Goal: Information Seeking & Learning: Check status

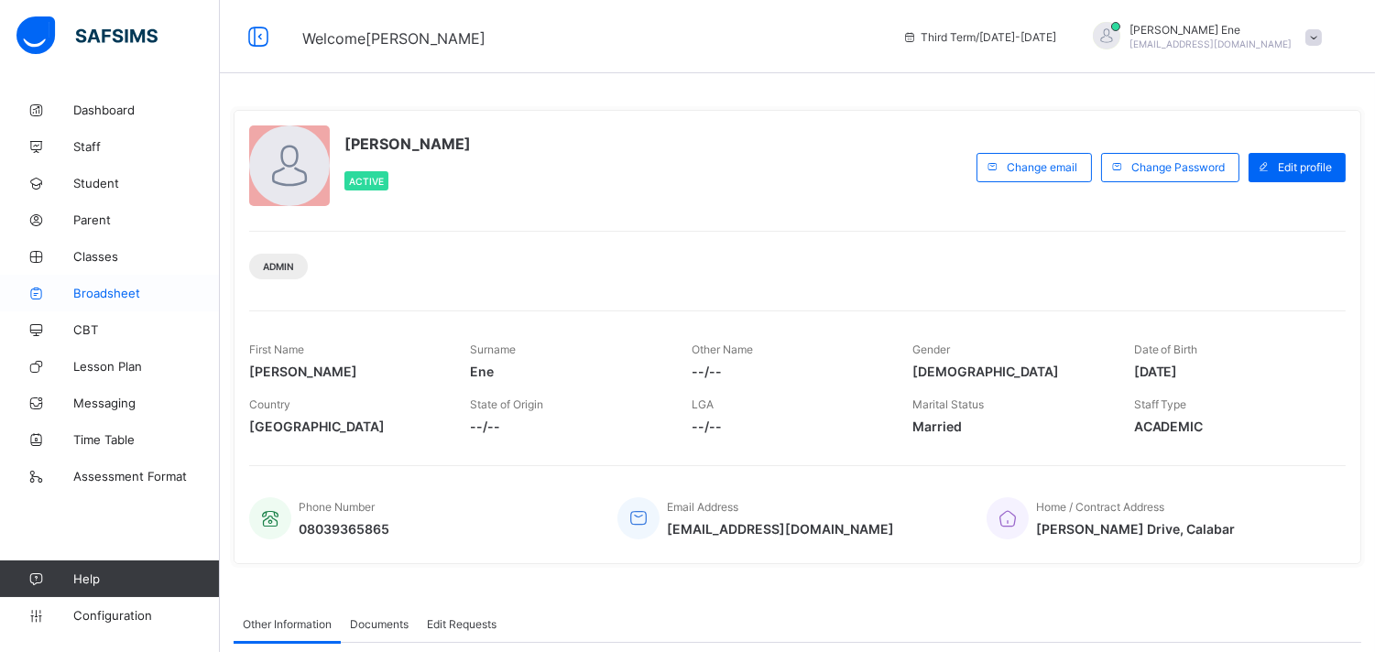
click at [104, 295] on span "Broadsheet" at bounding box center [146, 293] width 147 height 15
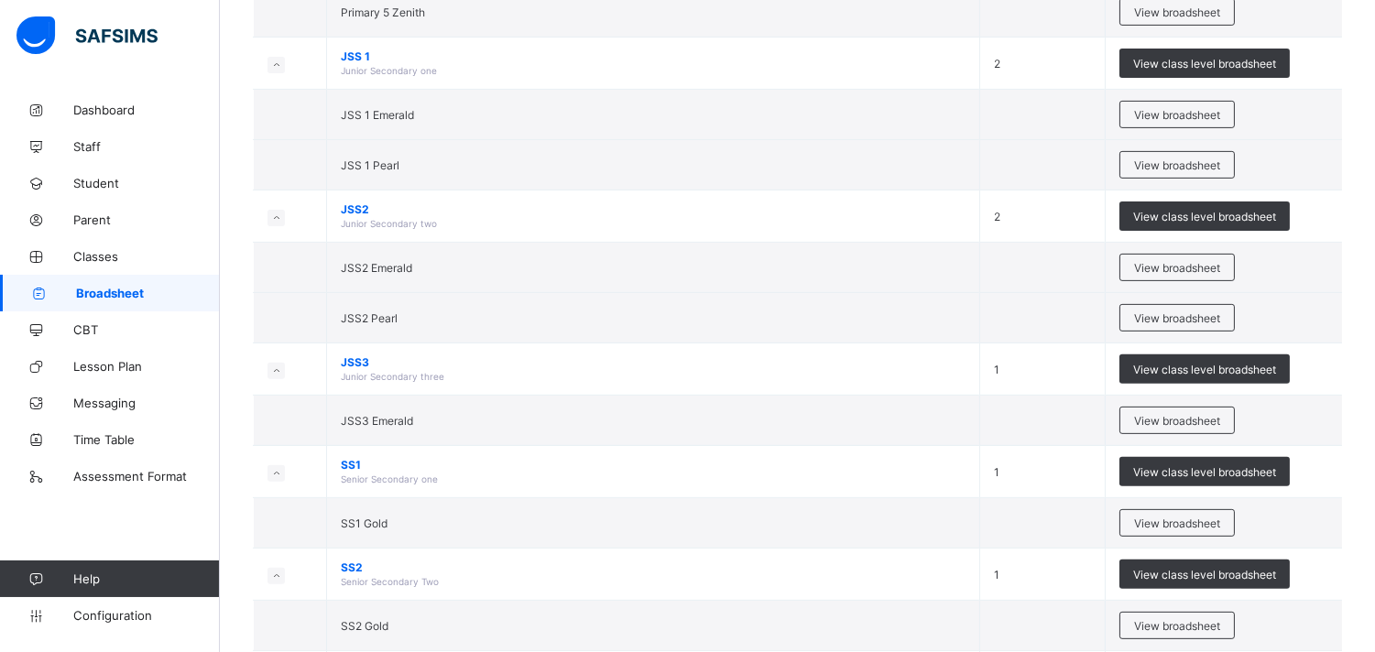
scroll to position [1353, 0]
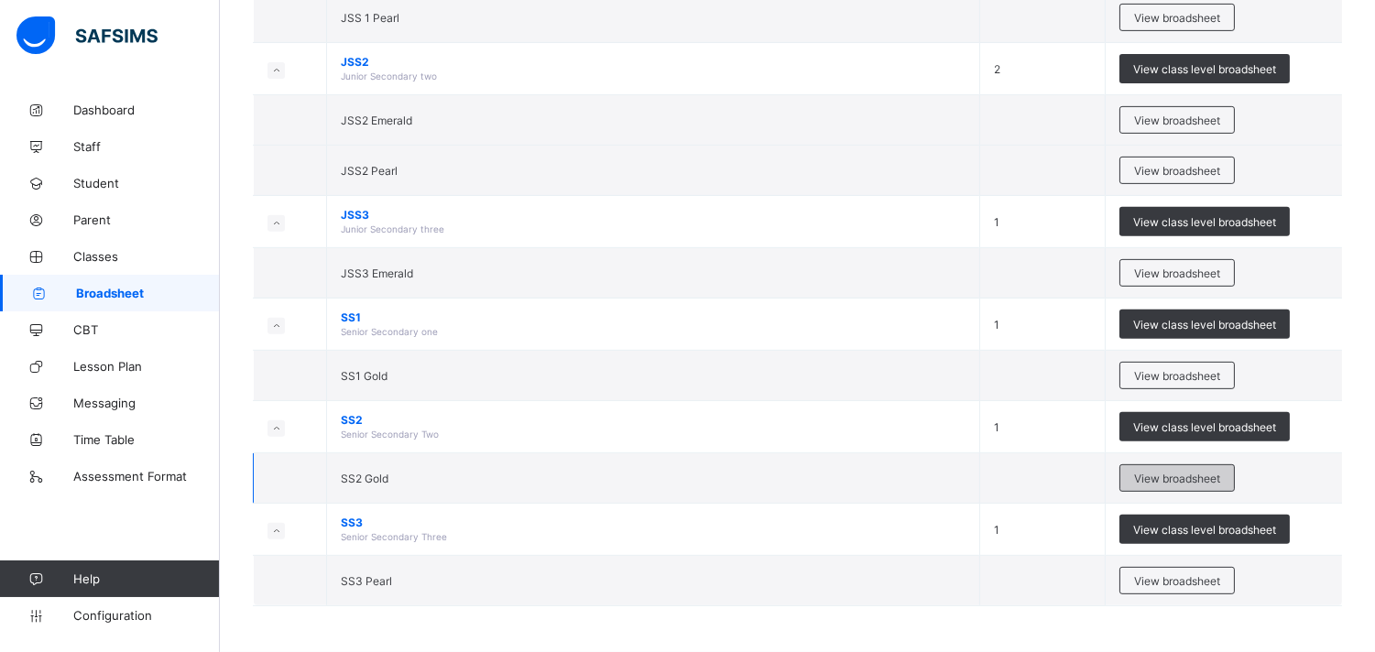
click at [1216, 478] on span "View broadsheet" at bounding box center [1177, 479] width 86 height 14
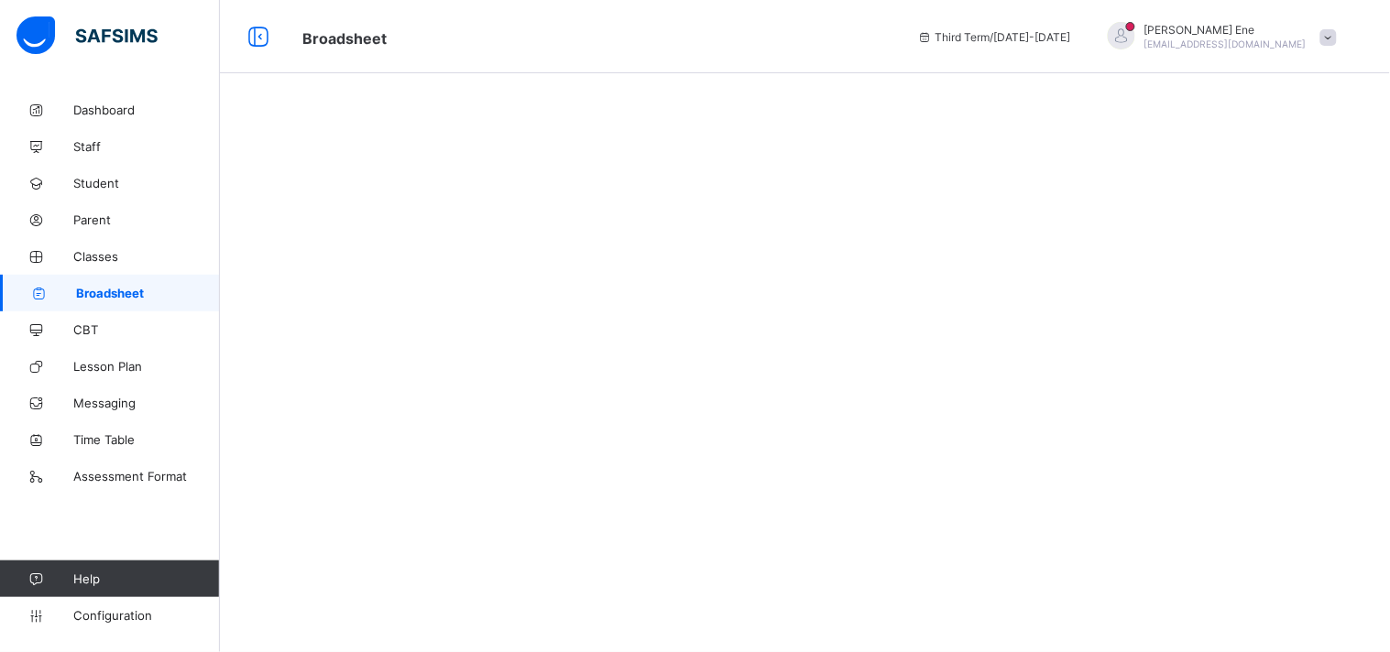
click at [159, 281] on link "Broadsheet" at bounding box center [110, 293] width 220 height 37
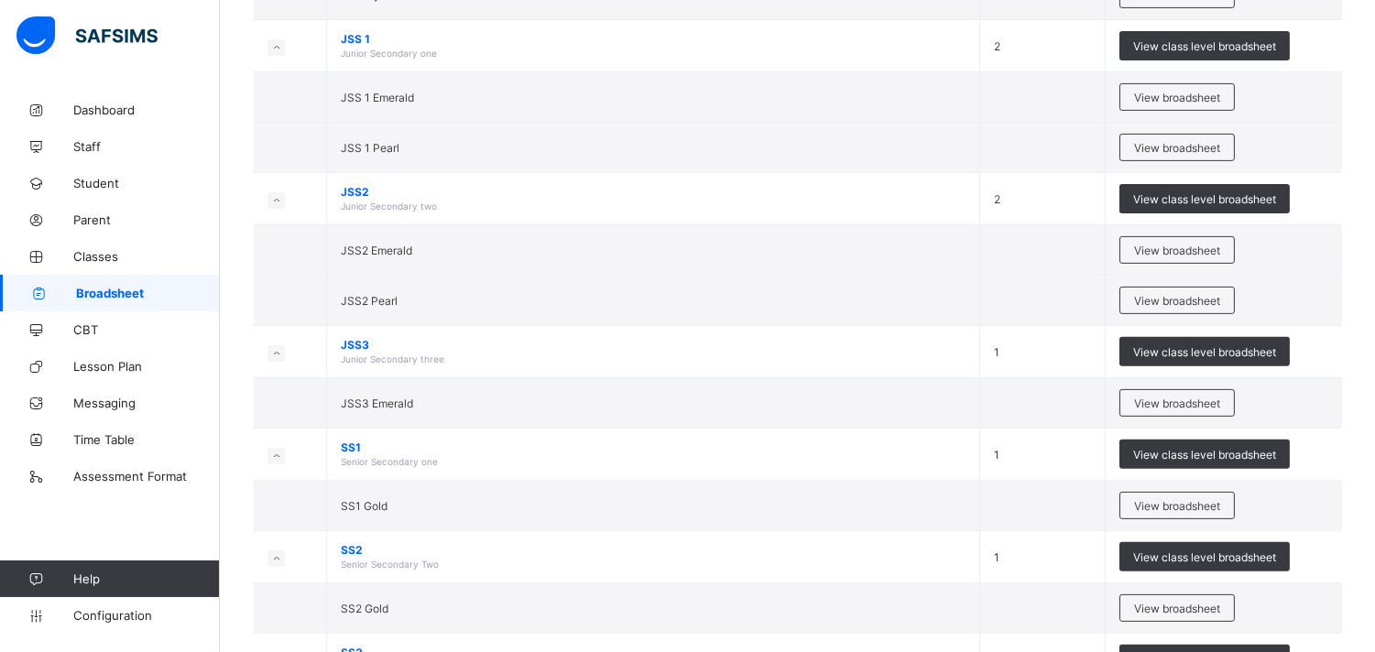
scroll to position [1224, 0]
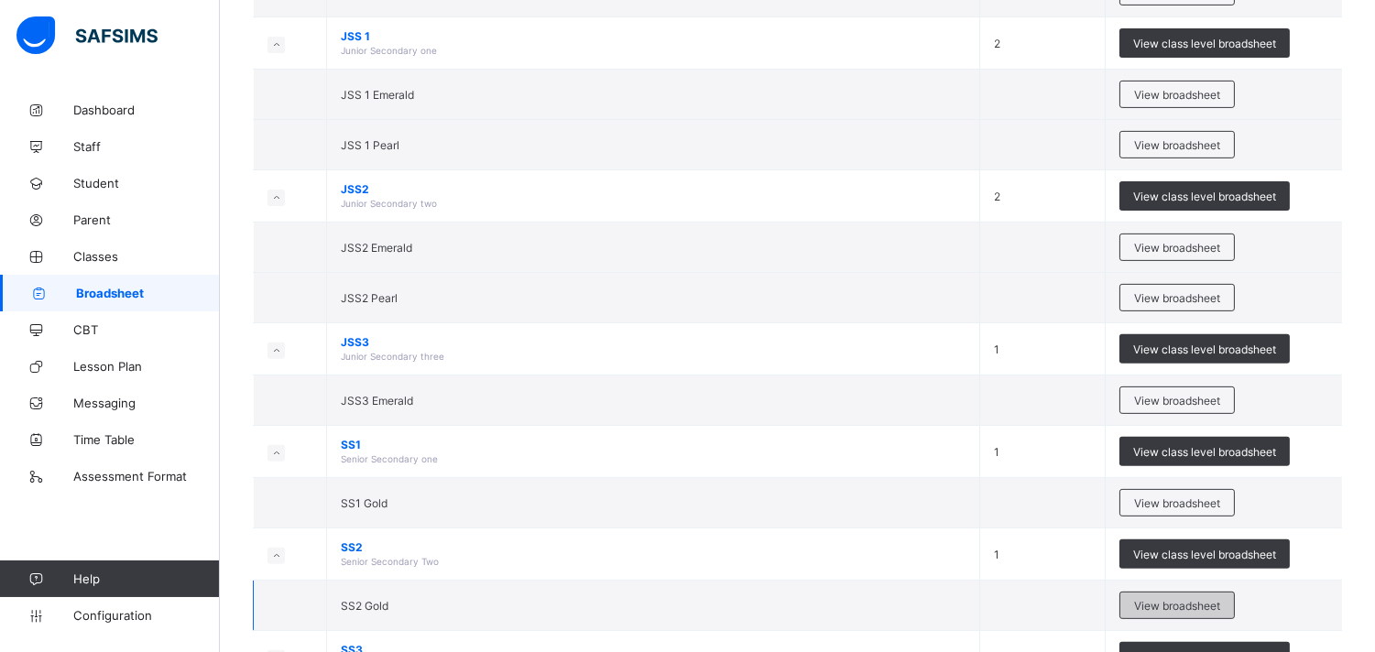
click at [1182, 606] on span "View broadsheet" at bounding box center [1177, 606] width 86 height 14
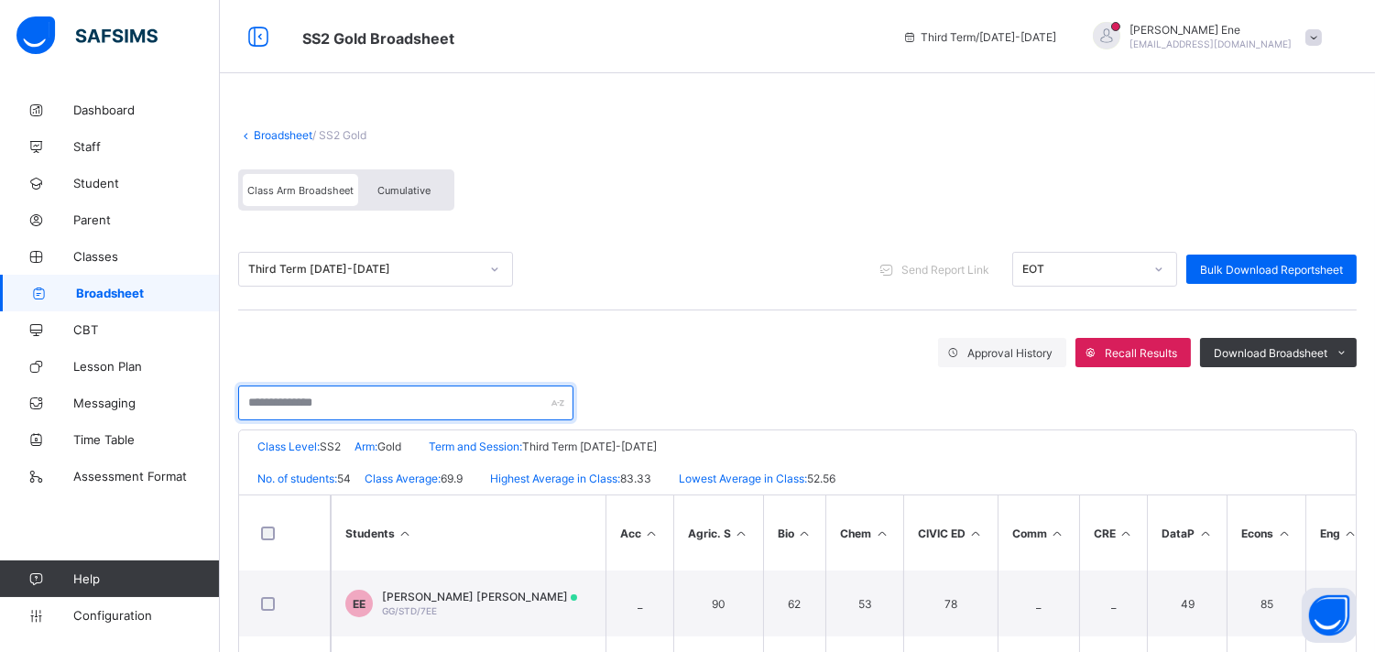
click at [390, 399] on input "text" at bounding box center [405, 403] width 335 height 35
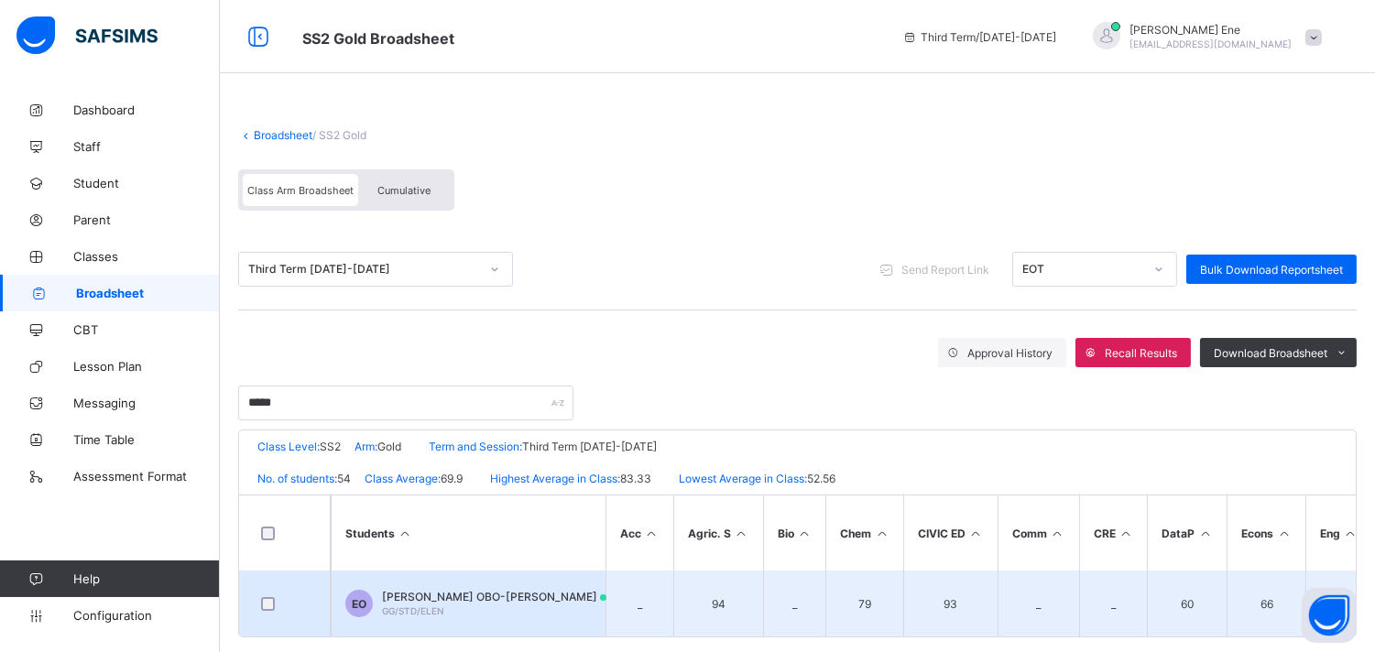
click at [379, 586] on td "EO [PERSON_NAME] OBO-[PERSON_NAME]/STD/ELEN" at bounding box center [468, 604] width 275 height 66
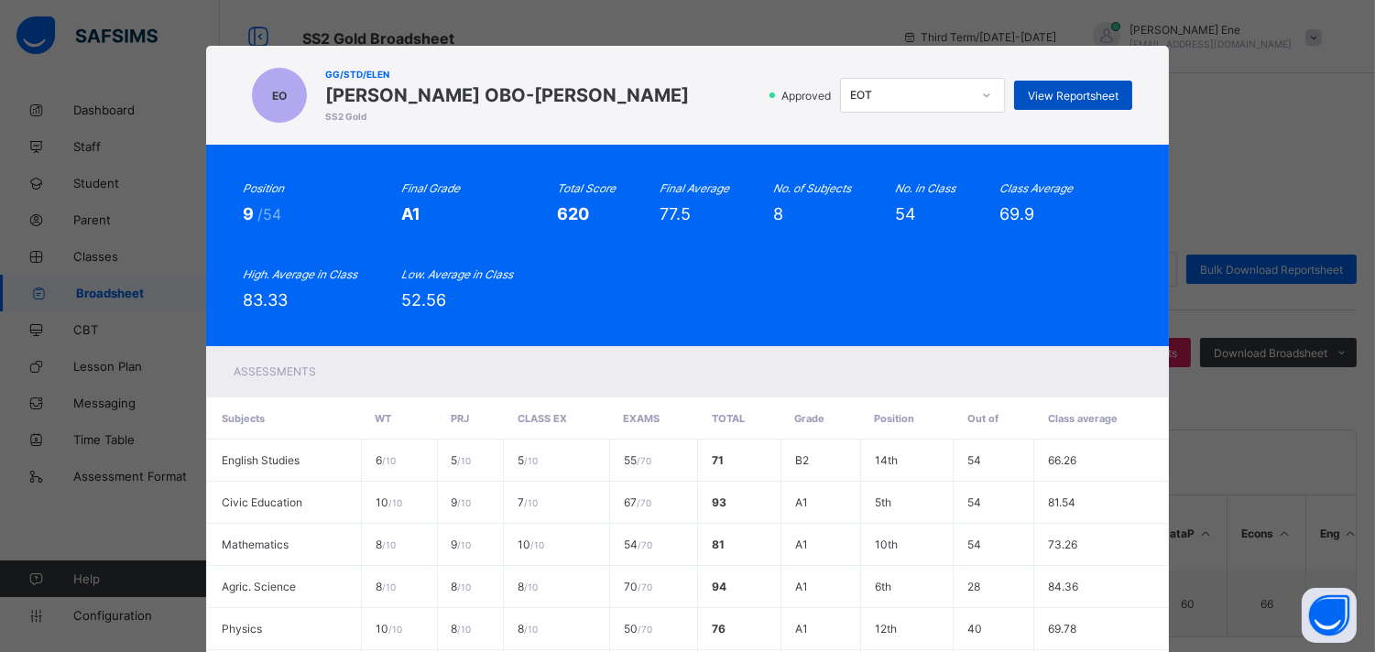
click at [1040, 89] on span "View Reportsheet" at bounding box center [1073, 96] width 91 height 14
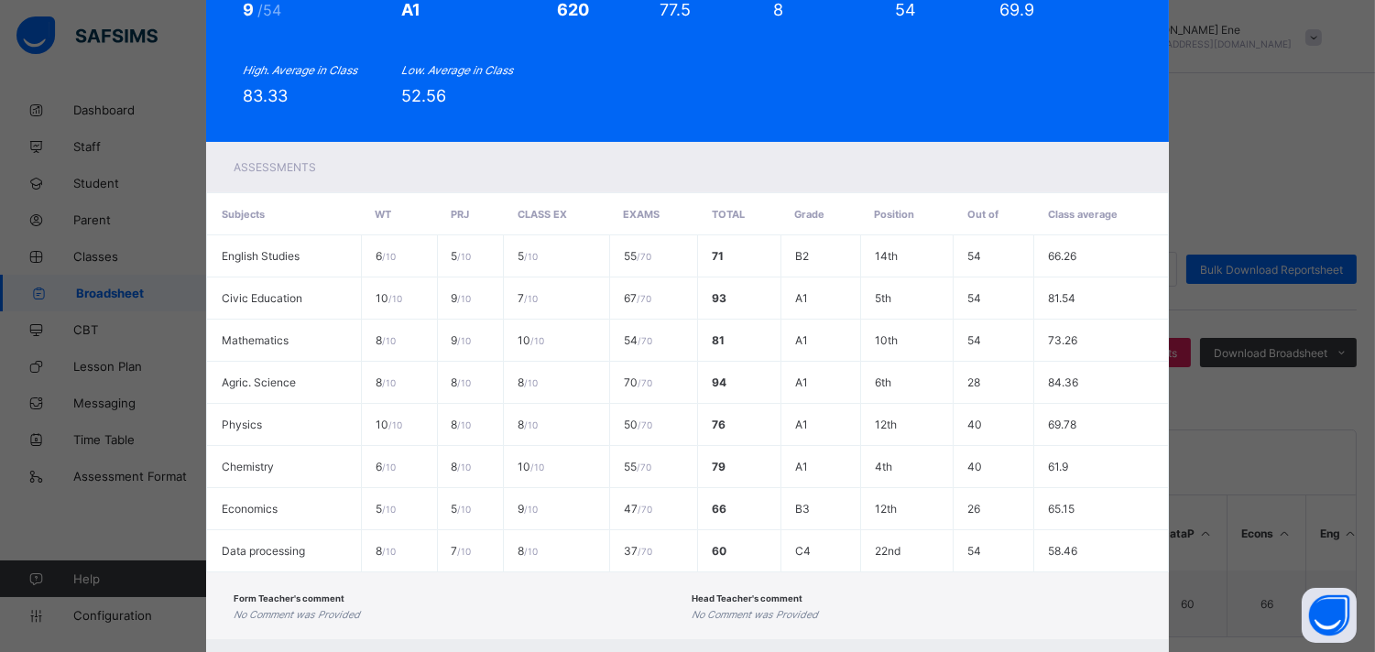
scroll to position [248, 0]
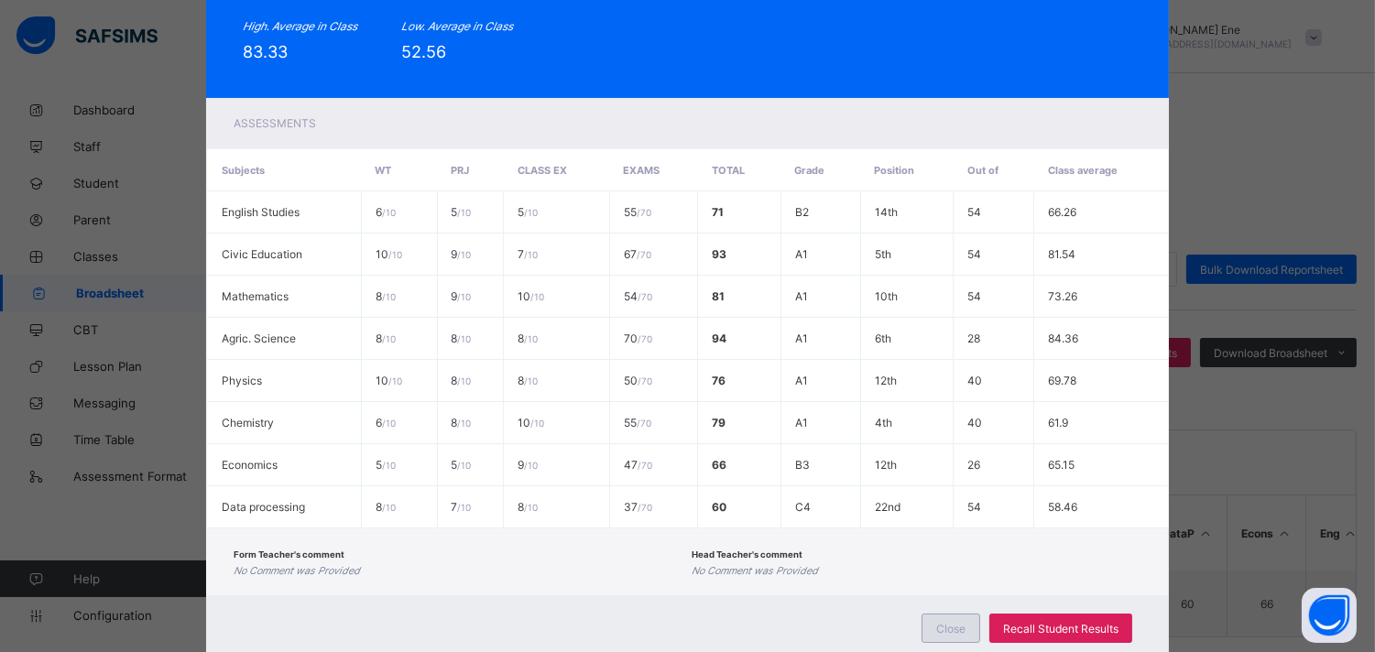
click at [929, 618] on div "Close" at bounding box center [951, 628] width 59 height 29
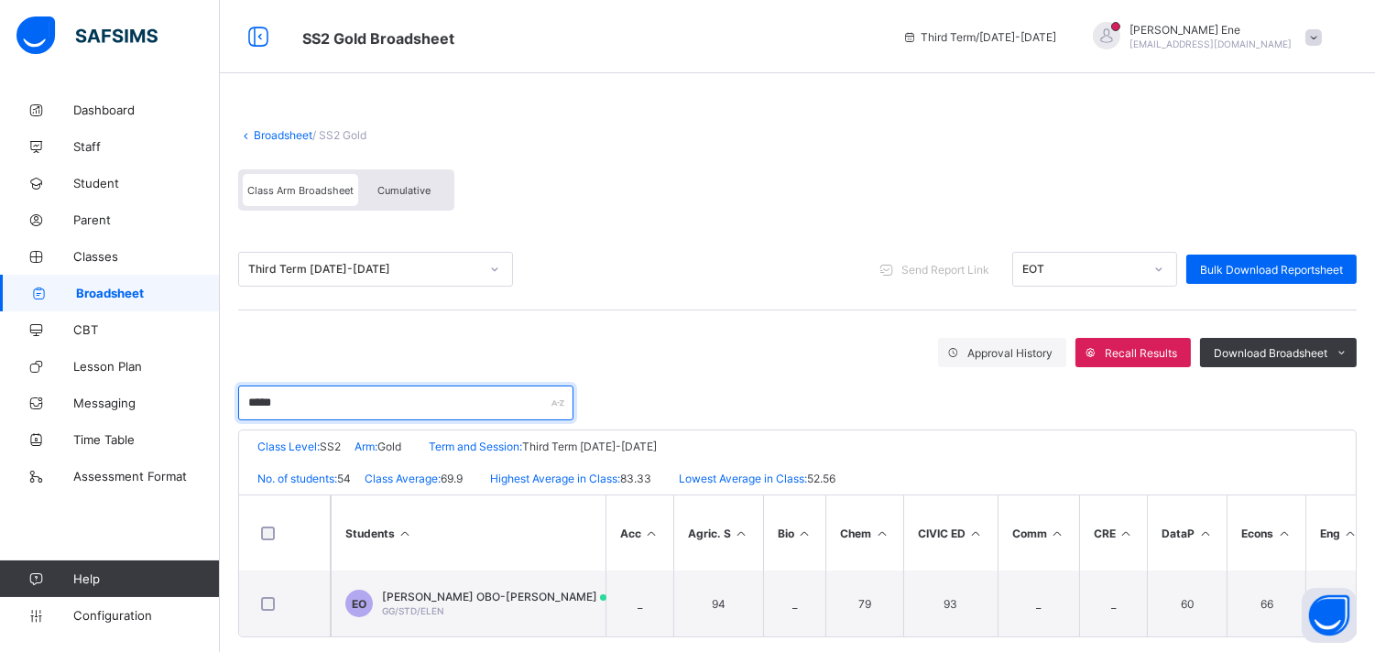
click at [351, 405] on input "*****" at bounding box center [405, 403] width 335 height 35
type input "*"
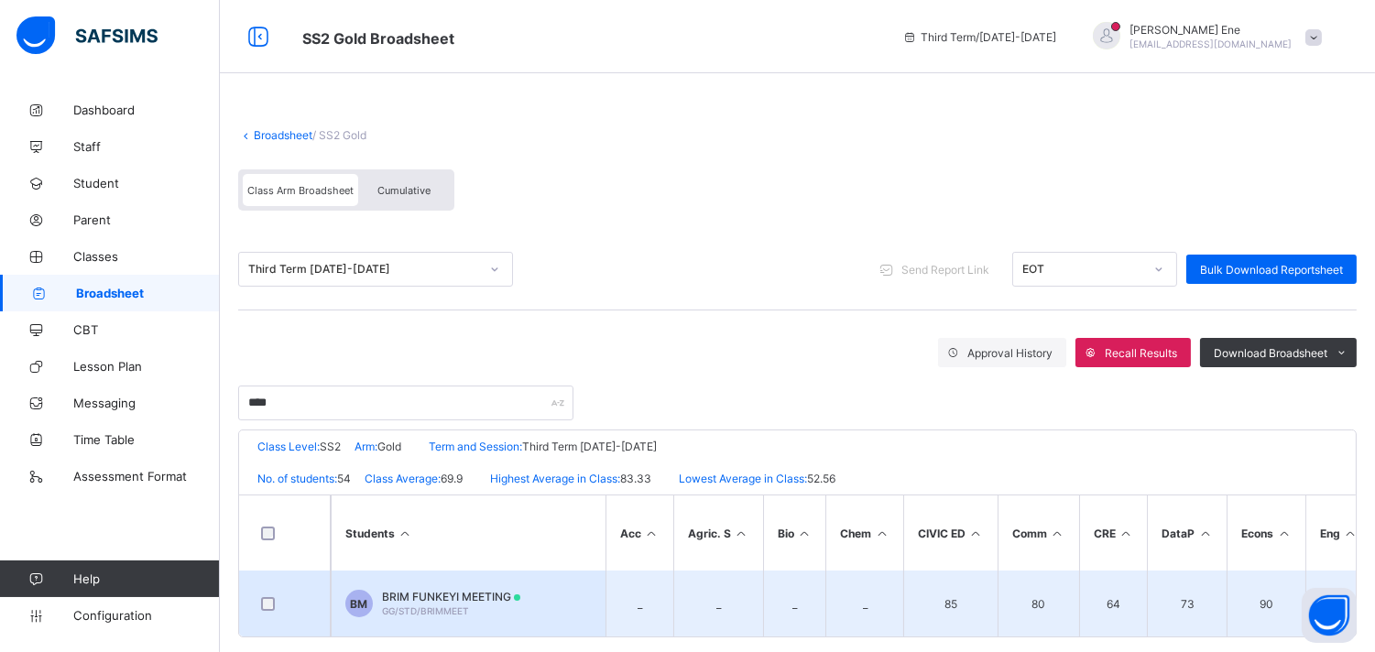
click at [445, 596] on span "BRIM FUNKEYI MEETING" at bounding box center [451, 597] width 138 height 14
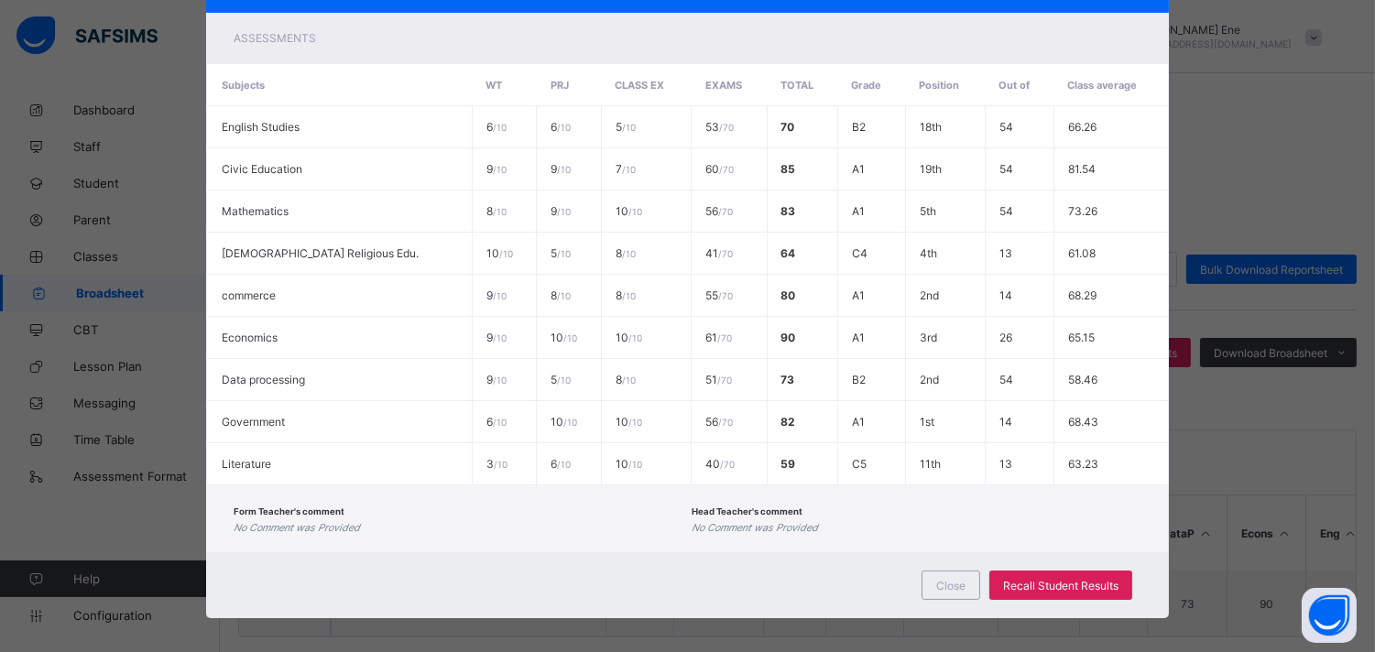
scroll to position [5, 0]
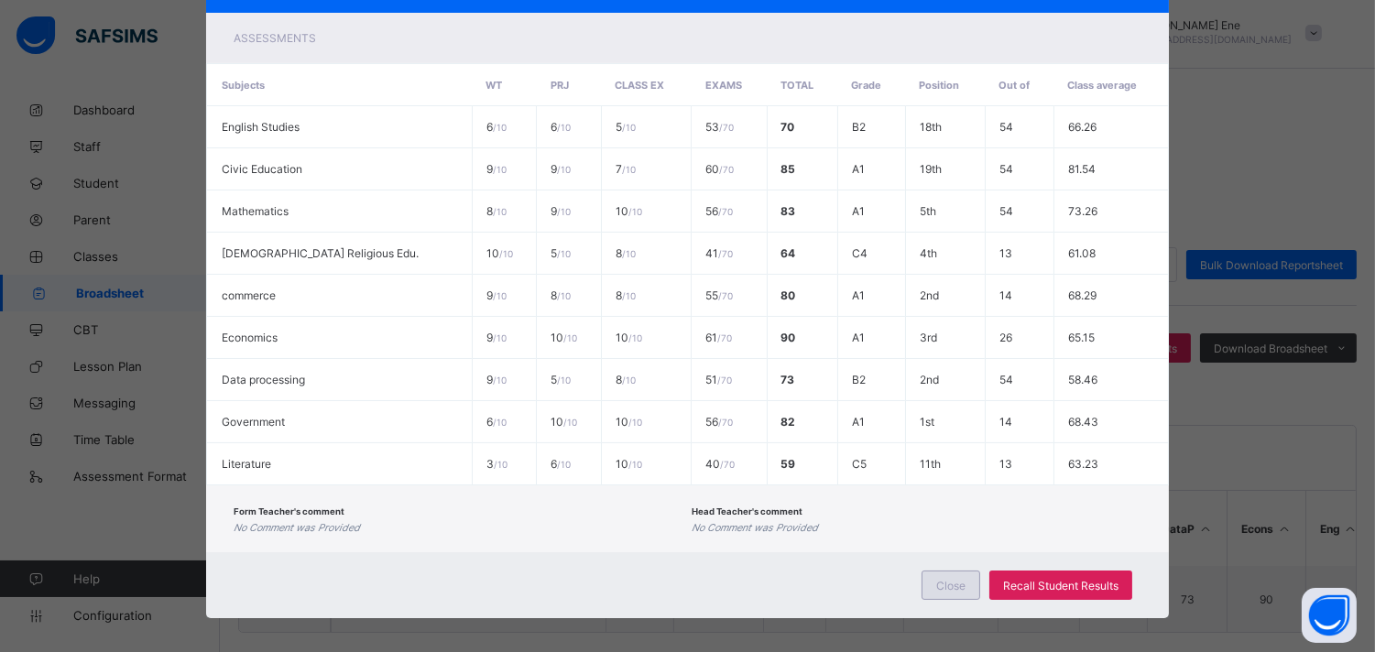
click at [971, 571] on div "Close" at bounding box center [951, 585] width 59 height 29
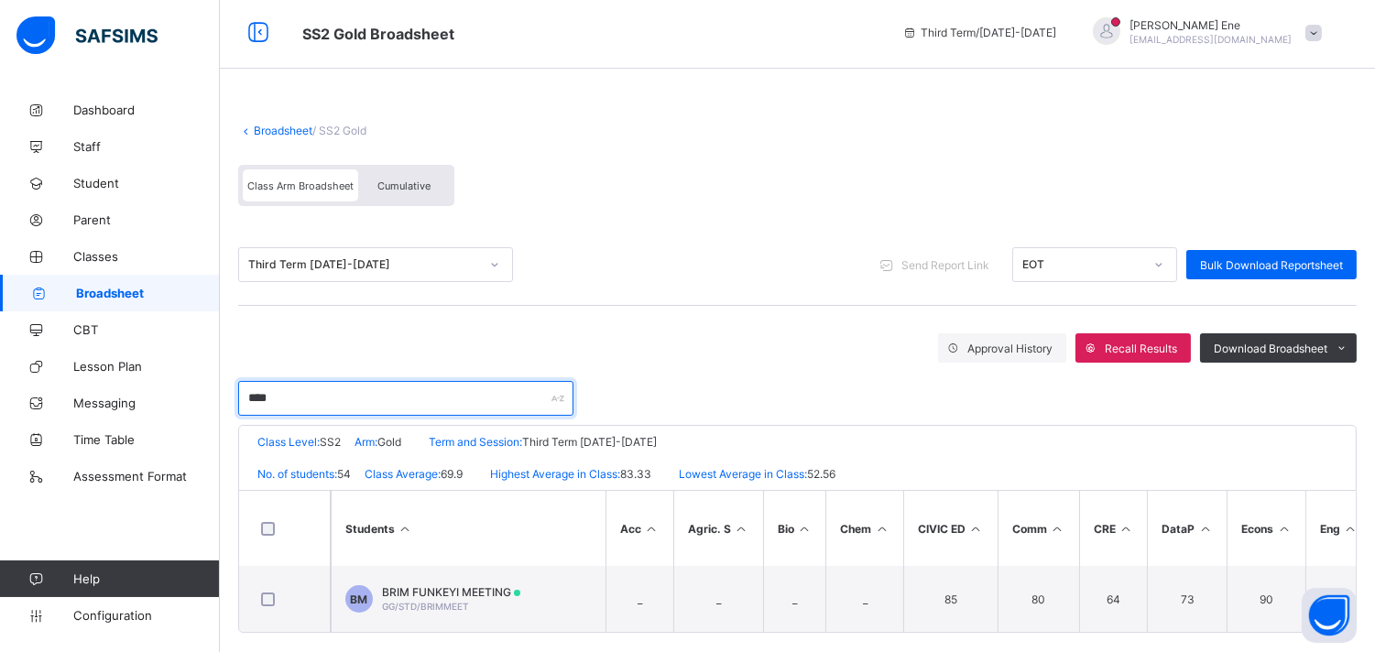
click at [371, 405] on input "****" at bounding box center [405, 398] width 335 height 35
type input "*"
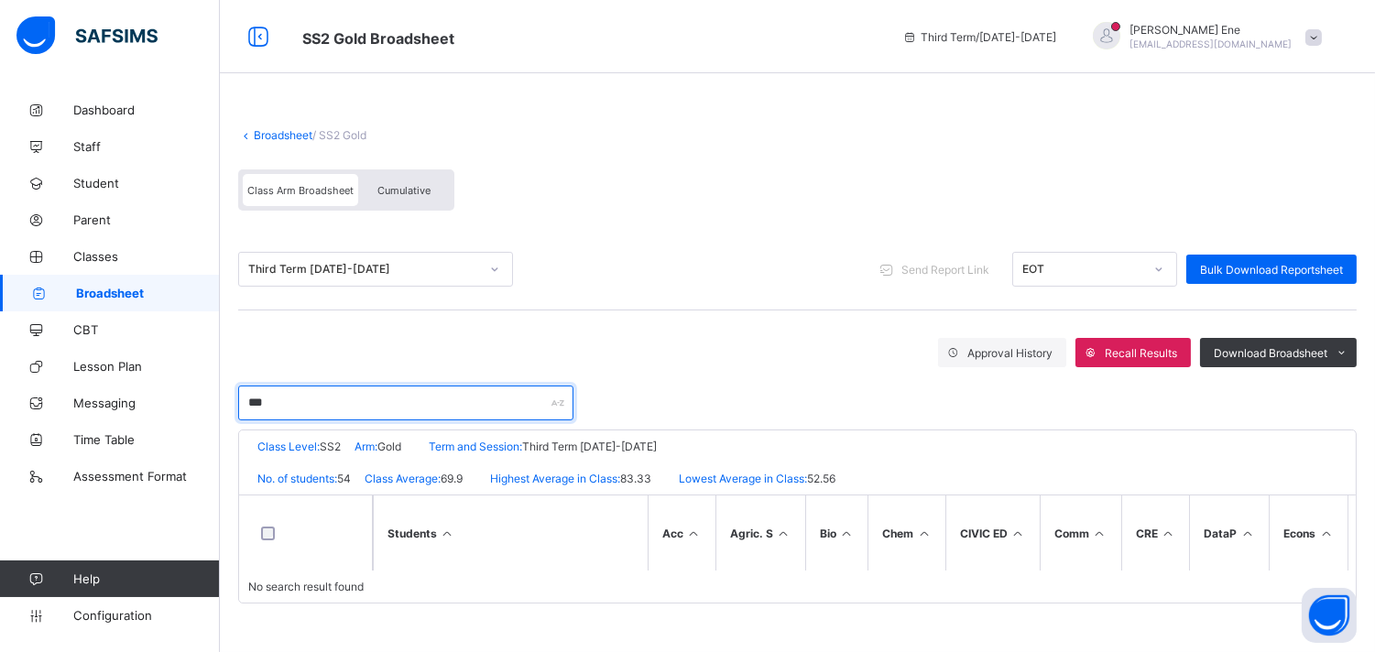
scroll to position [0, 0]
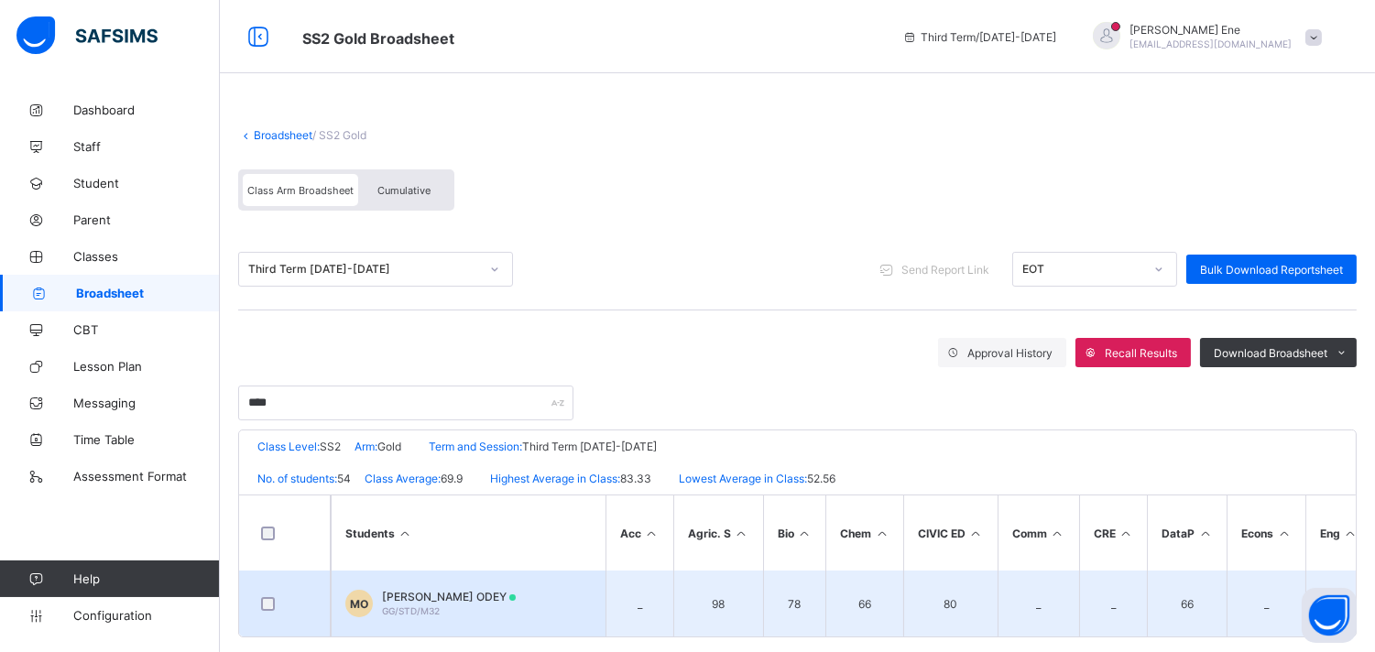
click at [427, 606] on span "GG/STD/M32" at bounding box center [411, 611] width 58 height 11
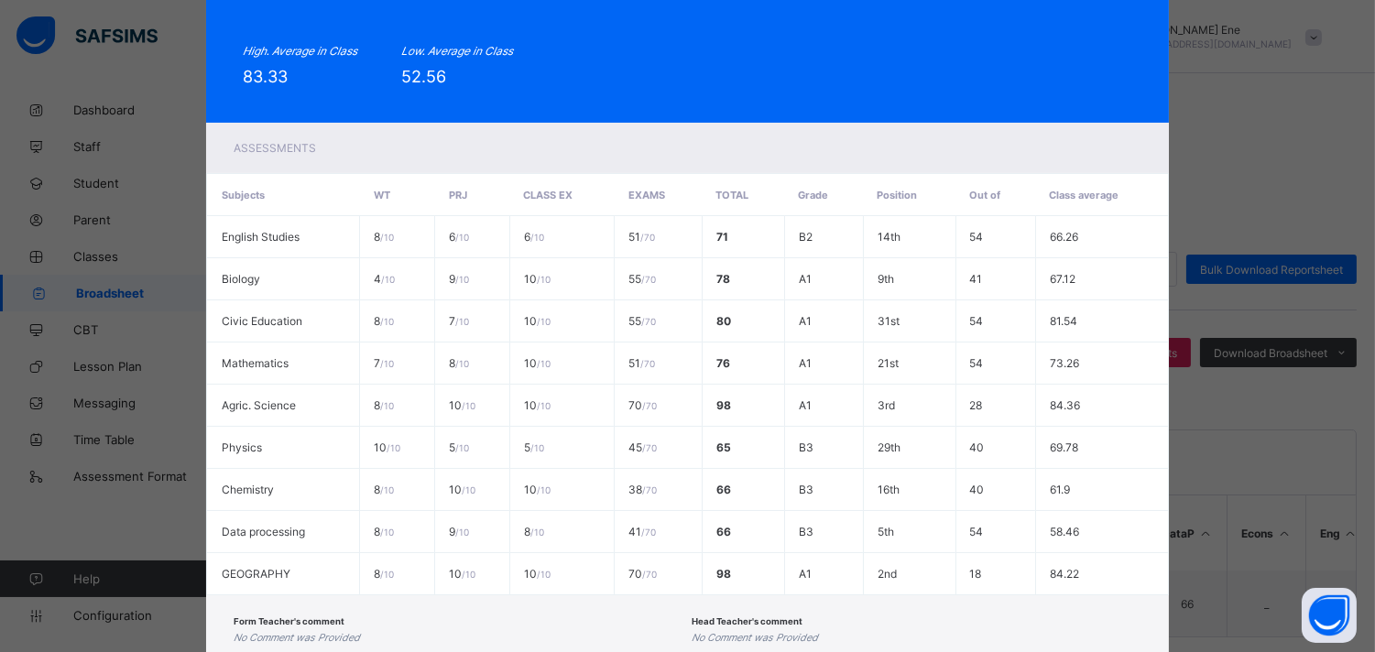
scroll to position [325, 0]
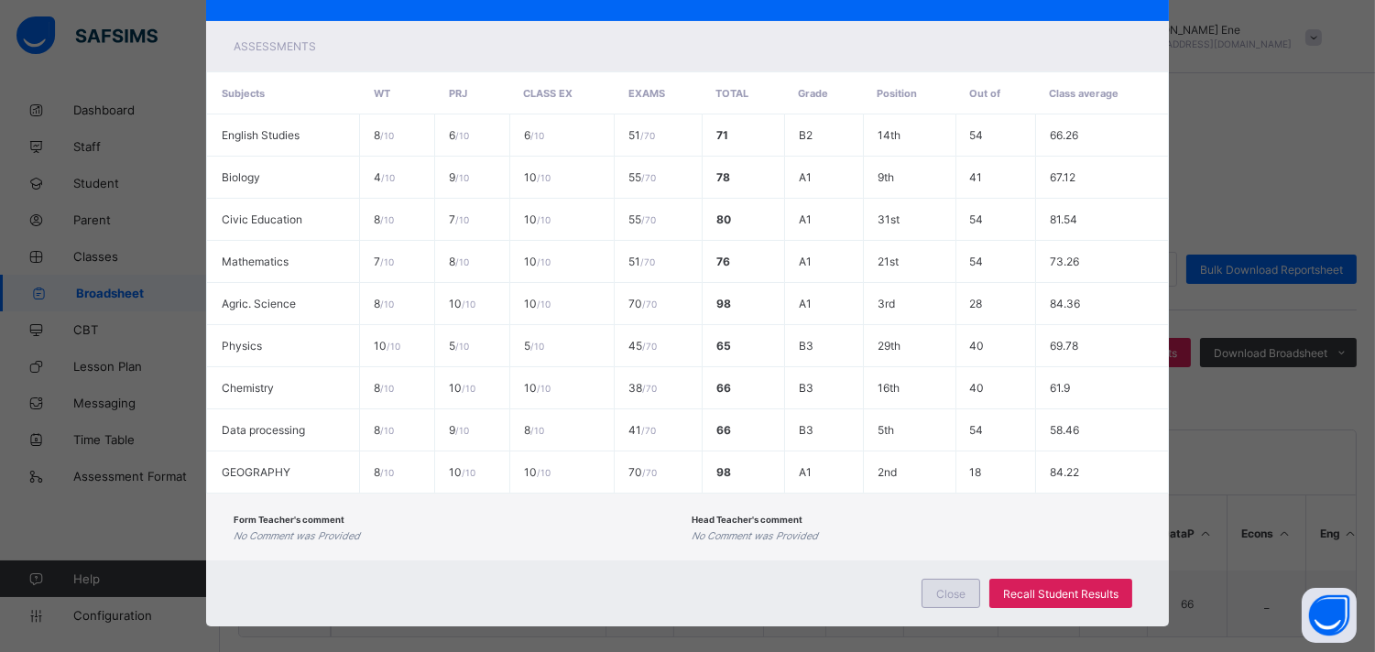
click at [940, 579] on div "Close" at bounding box center [951, 593] width 59 height 29
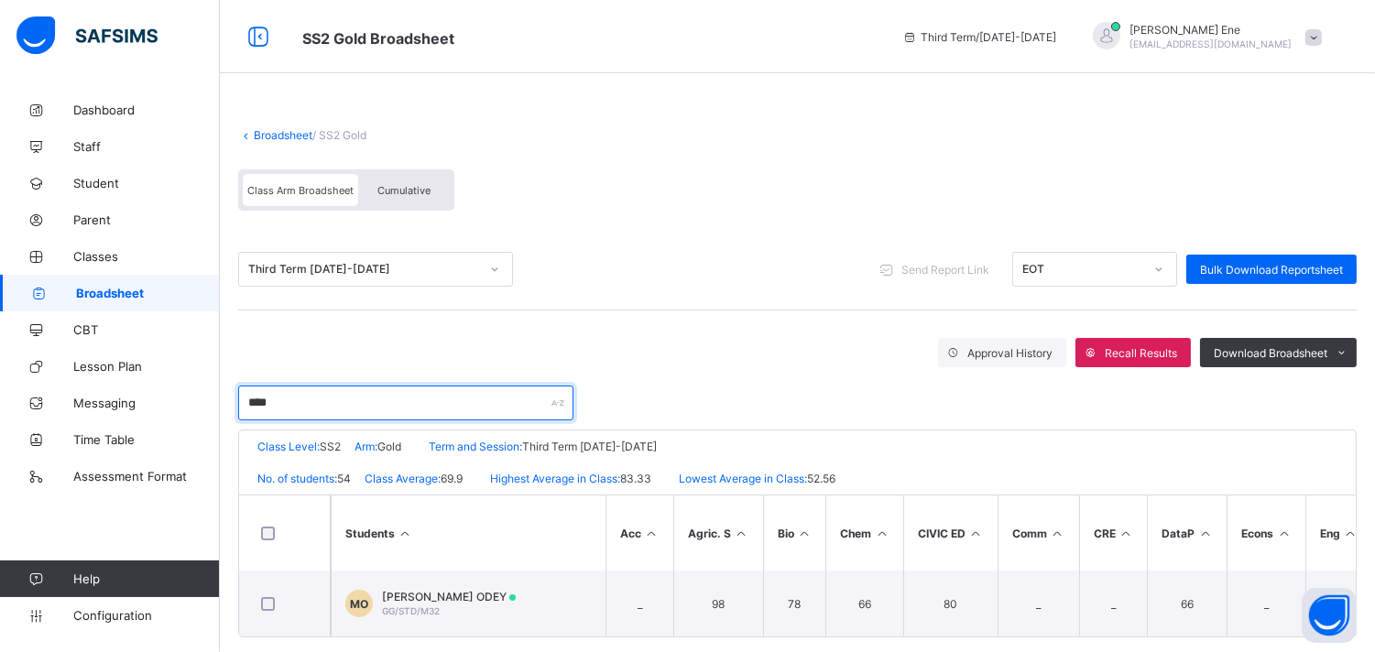
click at [298, 397] on input "****" at bounding box center [405, 403] width 335 height 35
type input "*"
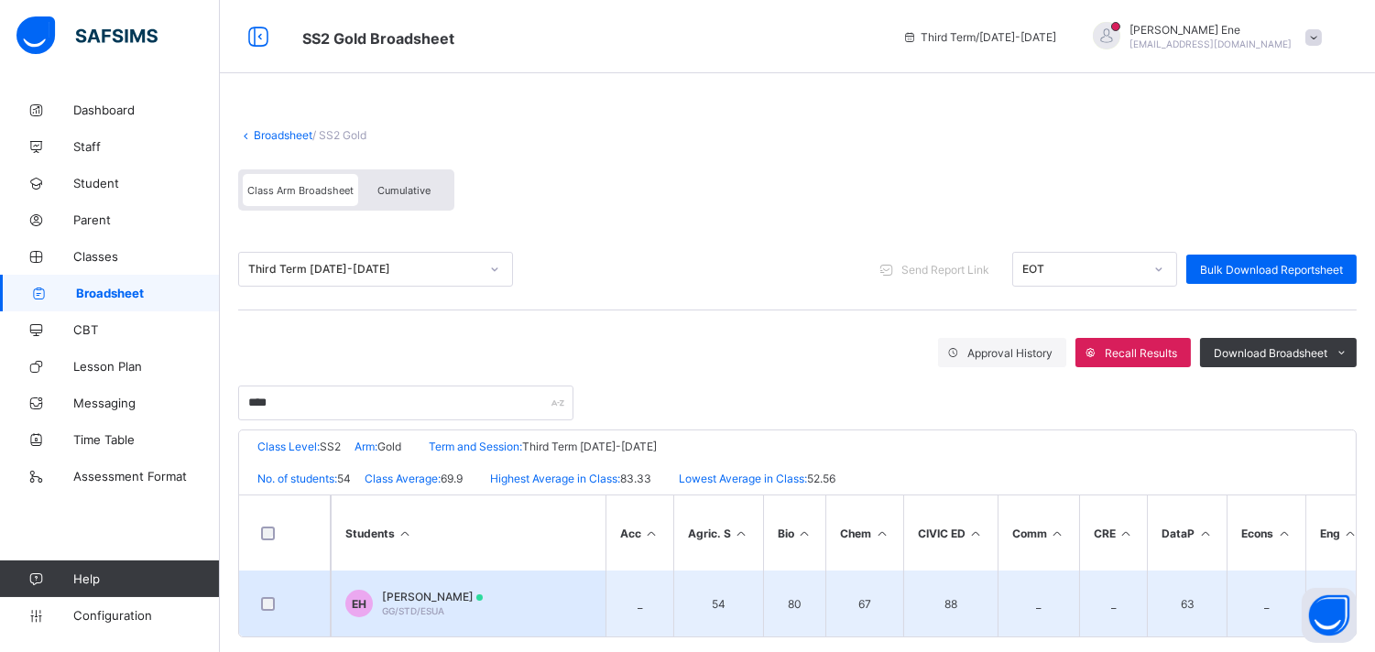
click at [399, 583] on td "[PERSON_NAME] HEPHZIBAH GG/STD/ESUA" at bounding box center [468, 604] width 275 height 66
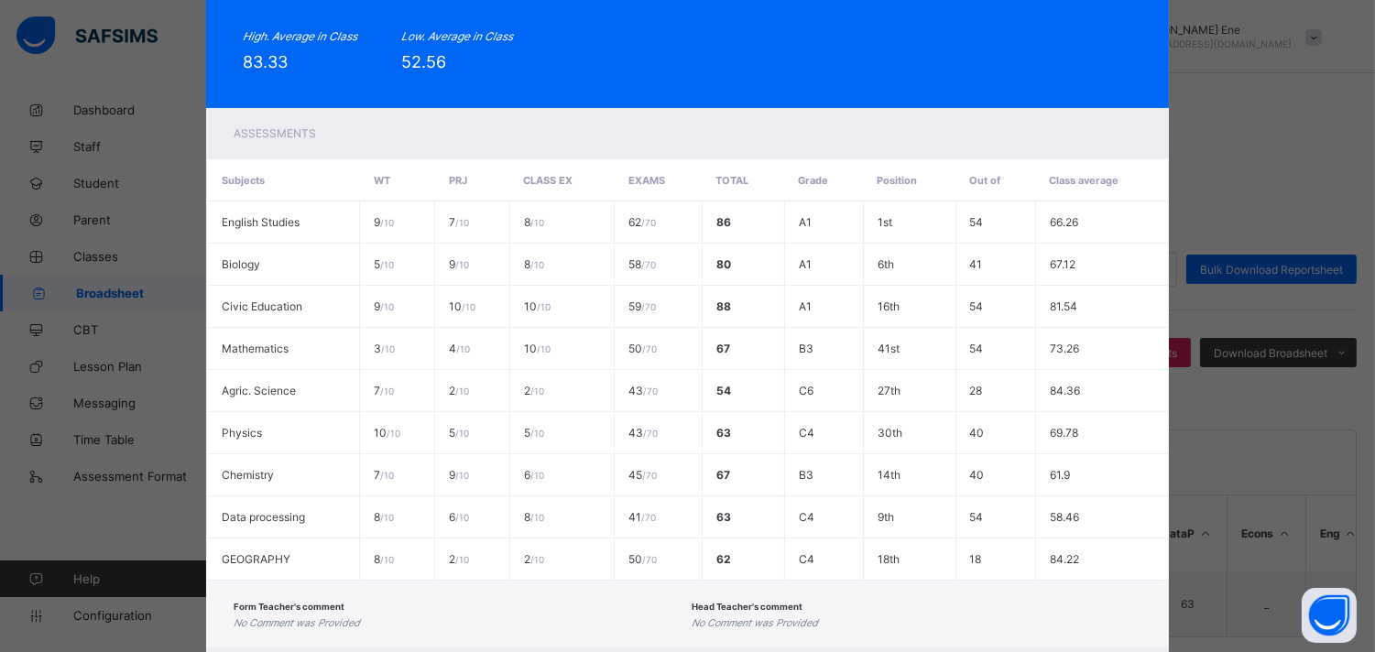
scroll to position [340, 0]
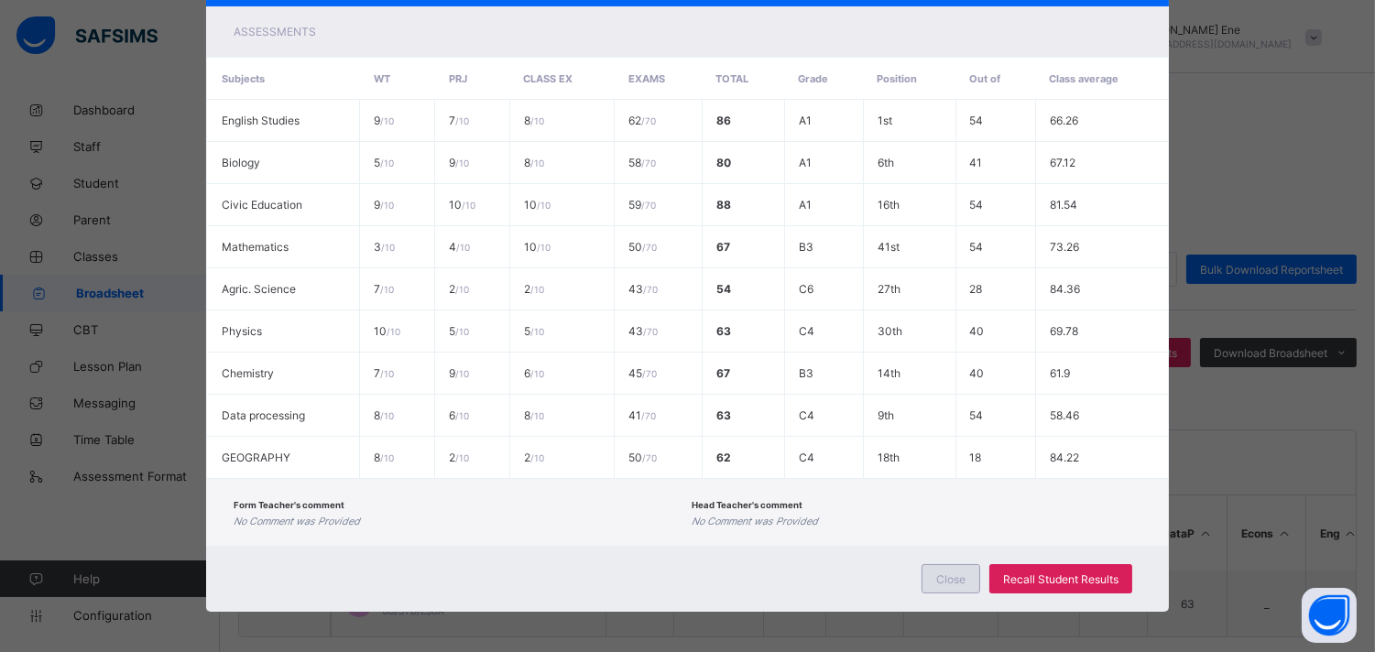
click at [957, 574] on span "Close" at bounding box center [950, 580] width 29 height 14
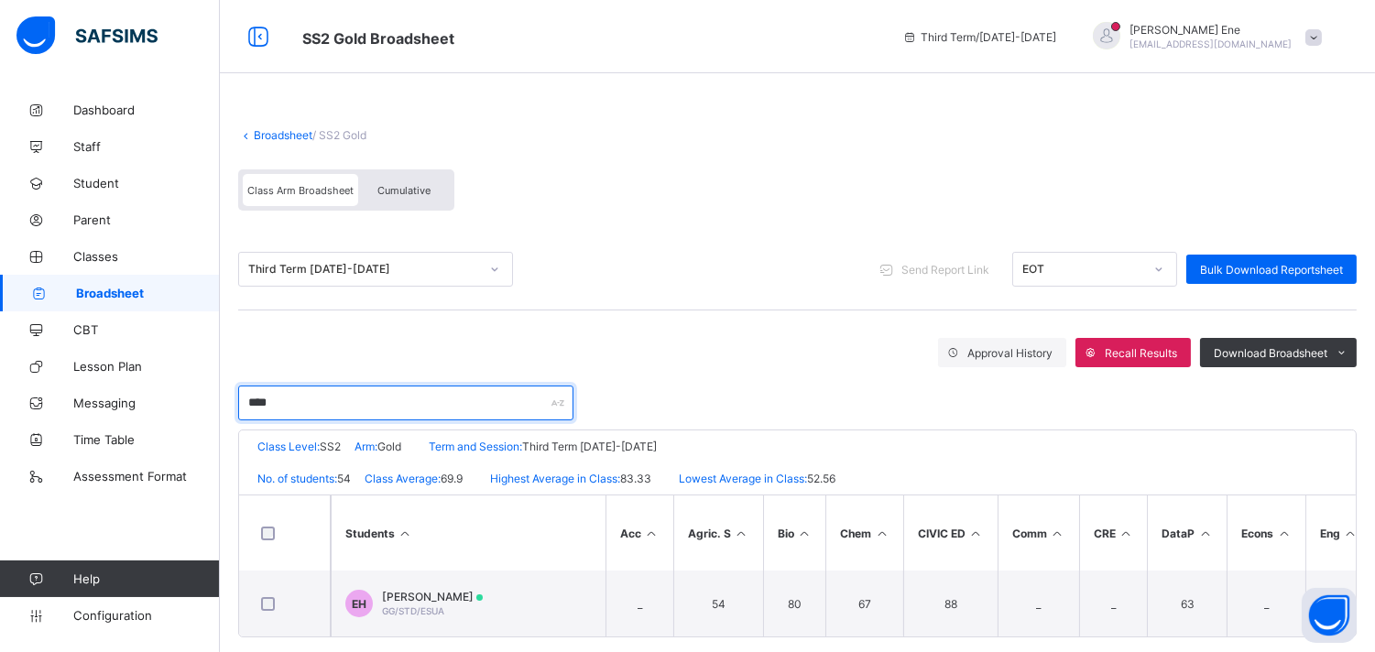
click at [336, 398] on input "****" at bounding box center [405, 403] width 335 height 35
type input "*"
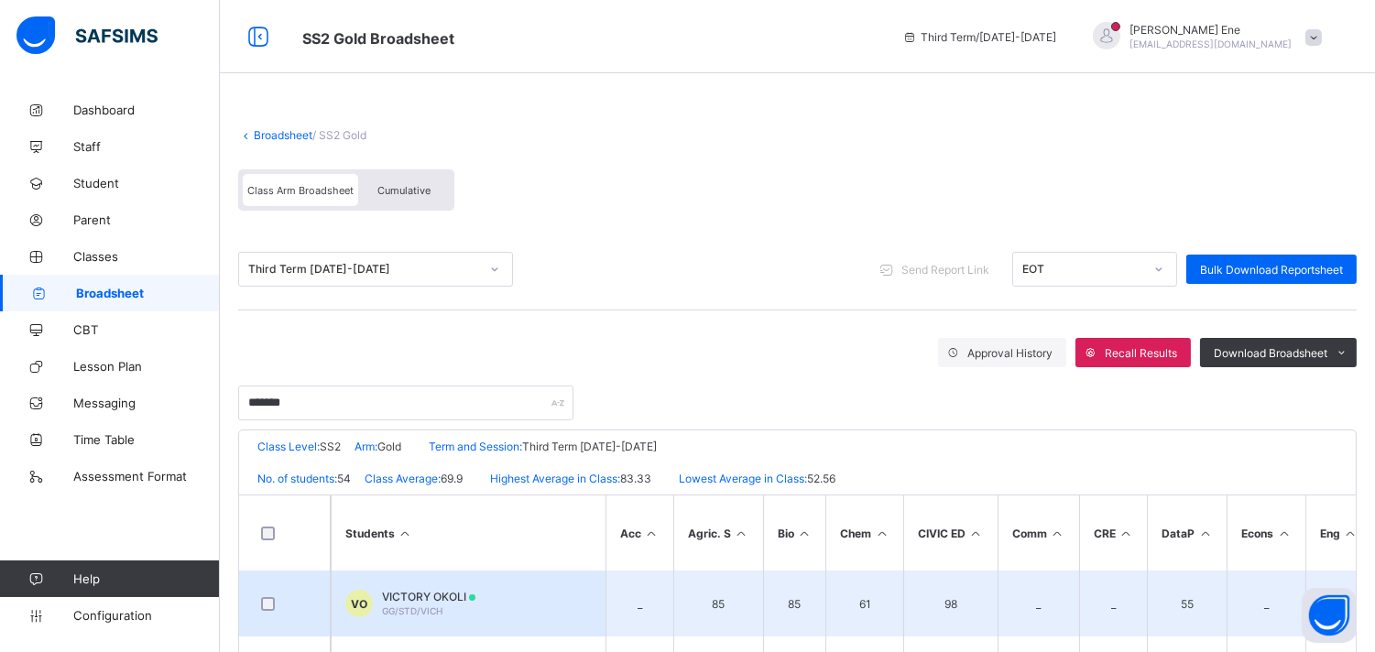
click at [399, 592] on span "VICTORY OKOLI" at bounding box center [428, 597] width 93 height 14
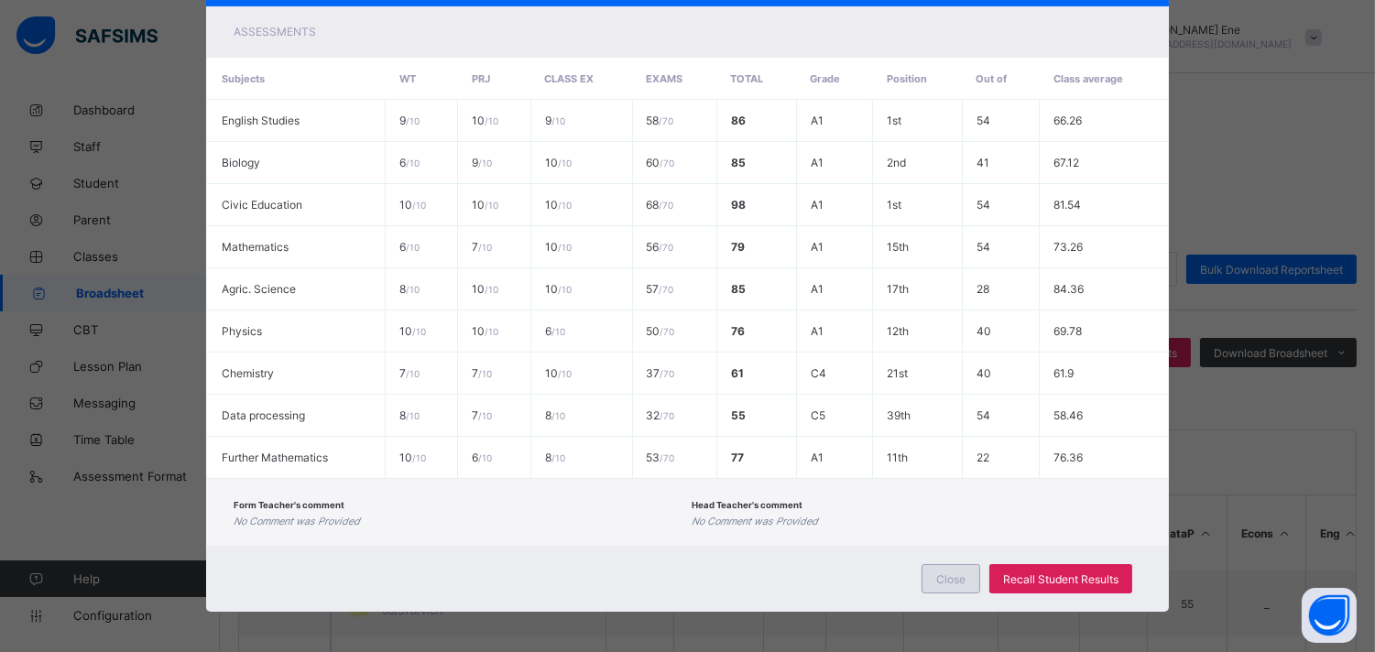
click at [931, 568] on div "Close" at bounding box center [951, 578] width 59 height 29
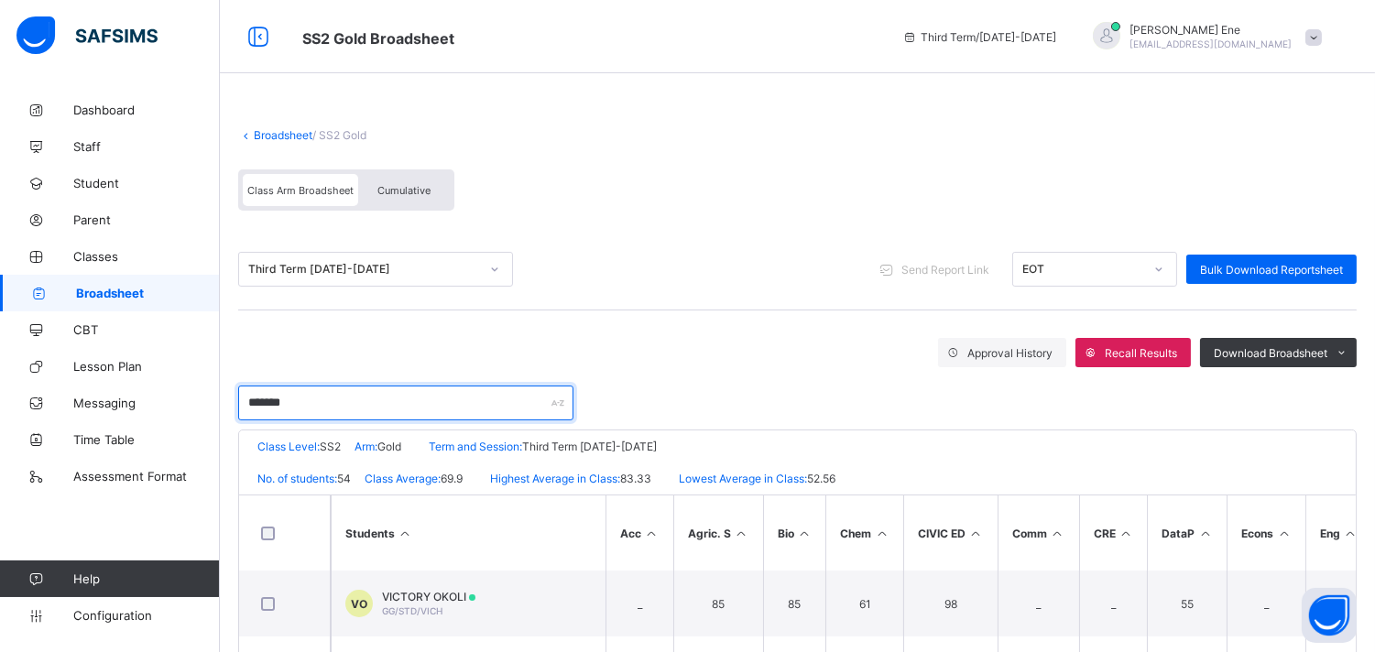
click at [310, 397] on input "*******" at bounding box center [405, 403] width 335 height 35
drag, startPoint x: 310, startPoint y: 397, endPoint x: 159, endPoint y: 399, distance: 150.3
click at [159, 399] on div "SS2 Gold Broadsheet Third Term / [DATE]-[DATE] [PERSON_NAME] [EMAIL_ADDRESS][DO…" at bounding box center [687, 370] width 1375 height 740
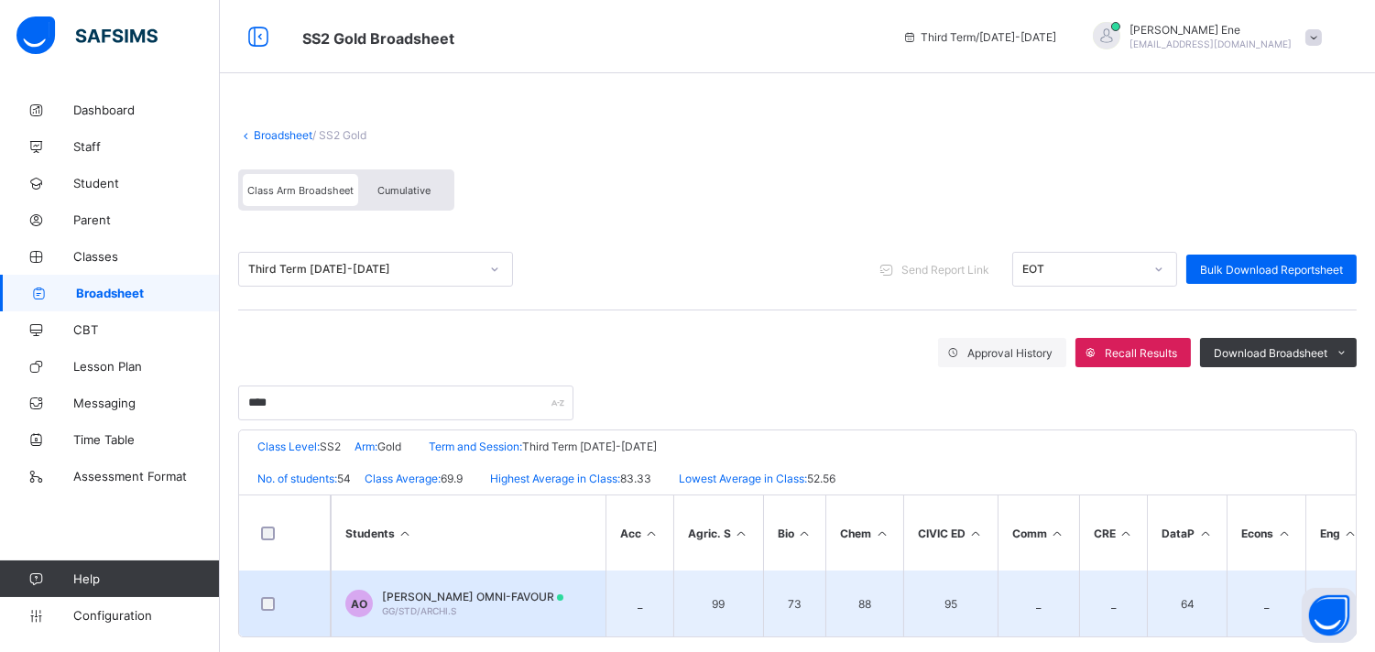
click at [440, 585] on td "AO [PERSON_NAME] OMNI-FAVOUR GG/STD/ARCHI.S" at bounding box center [468, 604] width 275 height 66
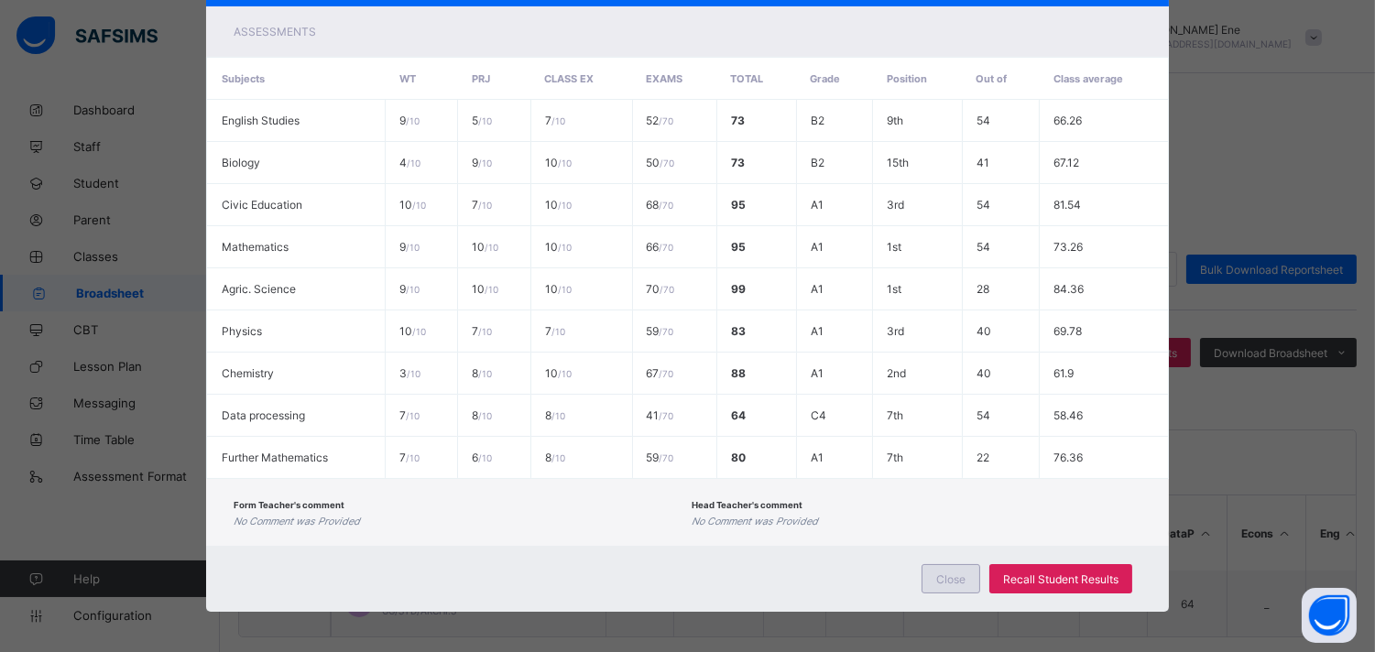
click at [963, 573] on span "Close" at bounding box center [950, 580] width 29 height 14
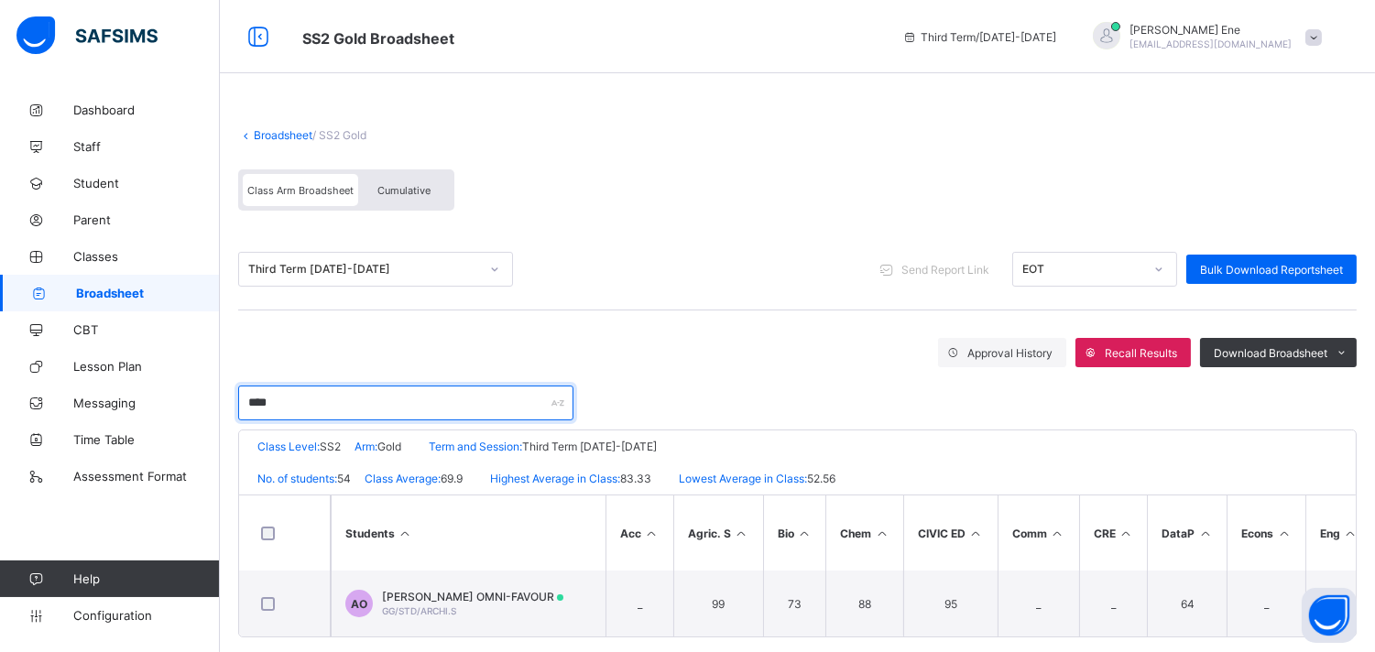
click at [391, 404] on input "****" at bounding box center [405, 403] width 335 height 35
type input "*"
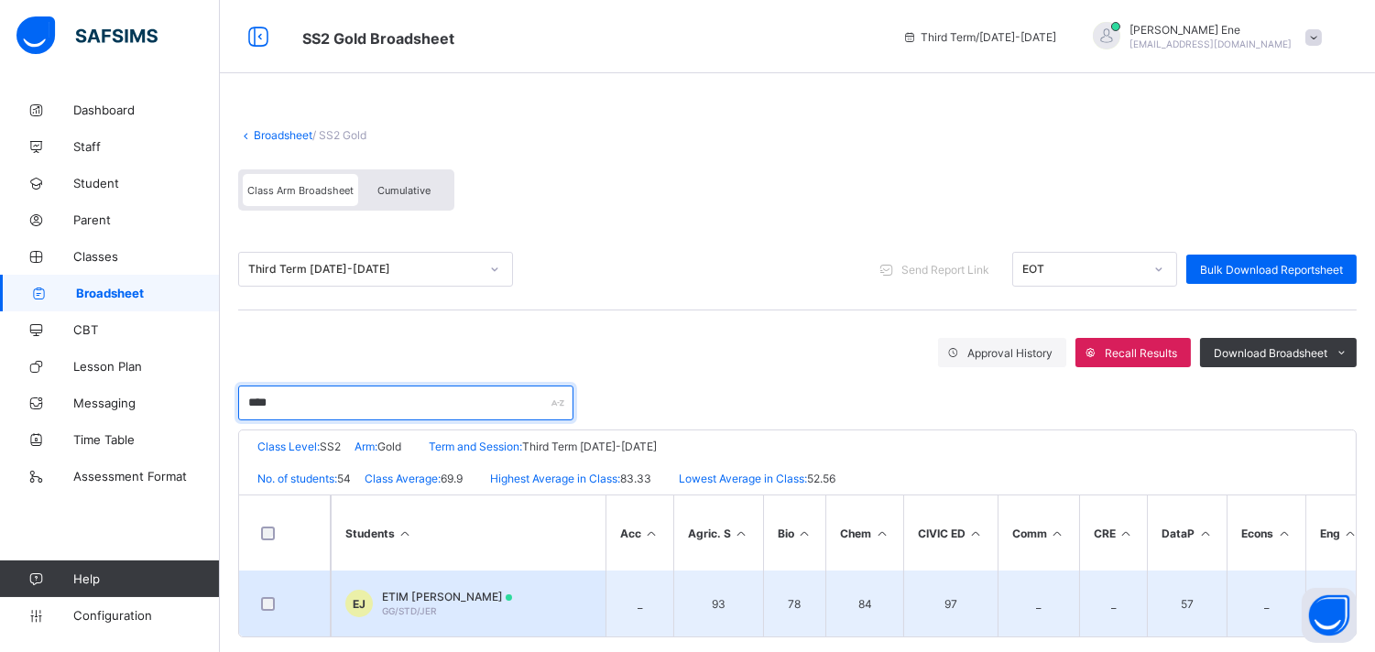
type input "****"
click at [464, 582] on td "[PERSON_NAME] [PERSON_NAME] GG/STD/JER" at bounding box center [468, 604] width 275 height 66
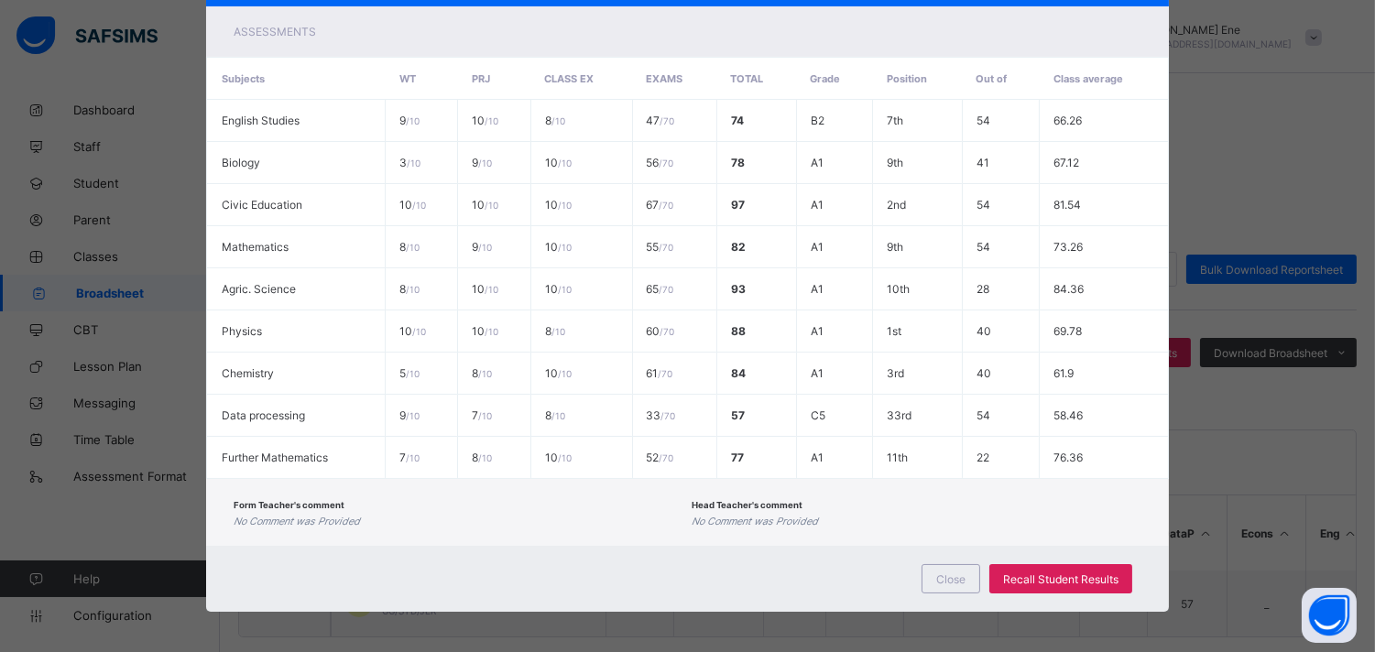
scroll to position [0, 0]
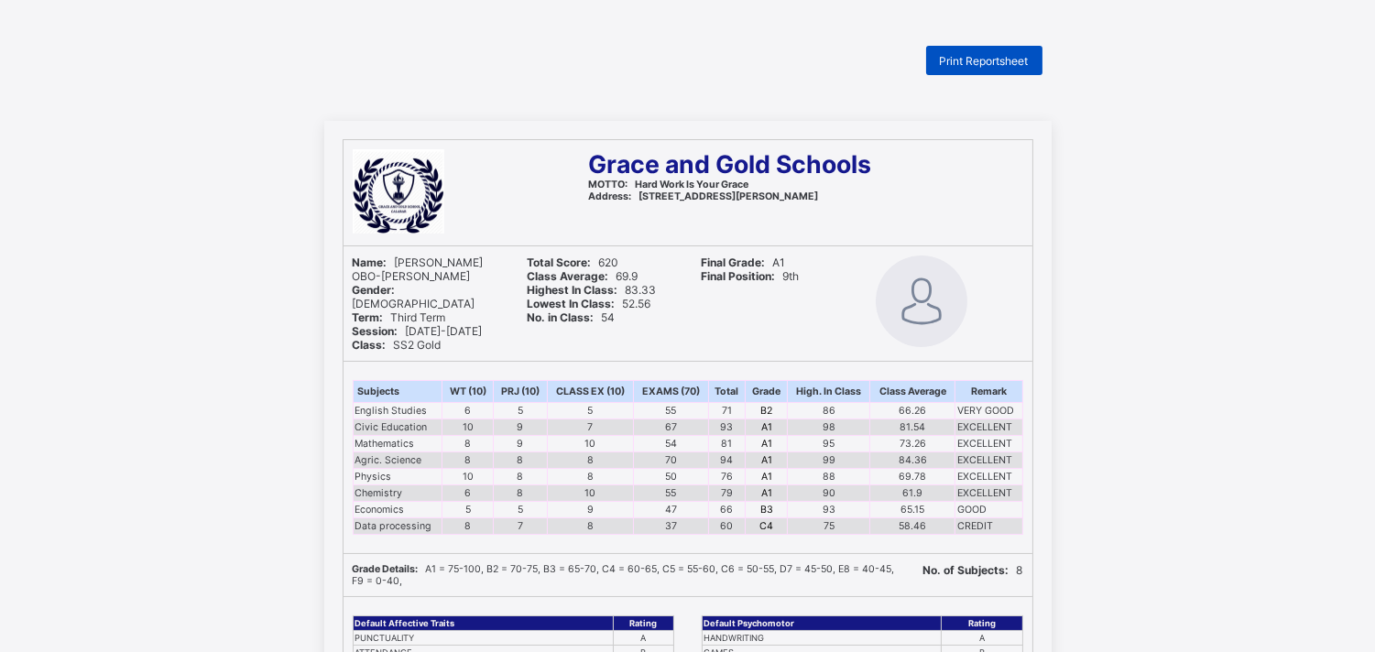
click at [975, 56] on span "Print Reportsheet" at bounding box center [984, 61] width 89 height 14
